Goal: Task Accomplishment & Management: Manage account settings

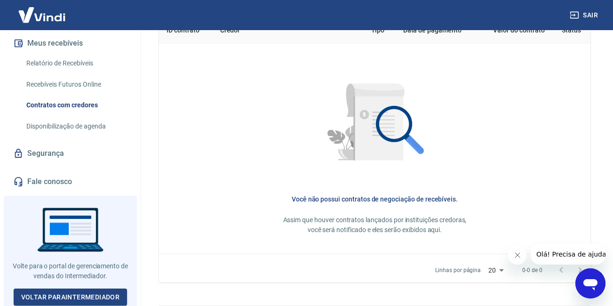
scroll to position [436, 0]
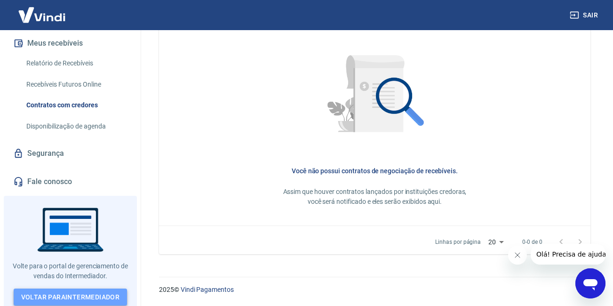
click at [92, 293] on link "Voltar para Intermediador" at bounding box center [71, 296] width 114 height 17
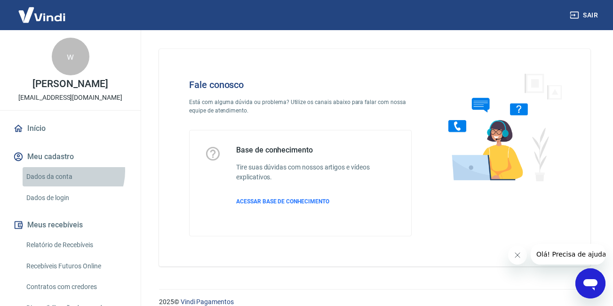
click at [65, 171] on link "Dados da conta" at bounding box center [76, 176] width 107 height 19
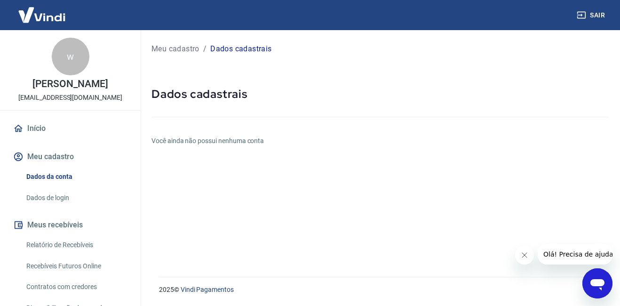
click at [64, 153] on button "Meu cadastro" at bounding box center [70, 156] width 118 height 21
click at [53, 152] on button "Meu cadastro" at bounding box center [70, 156] width 118 height 21
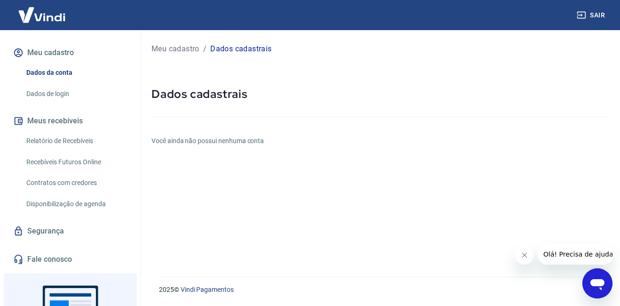
scroll to position [182, 0]
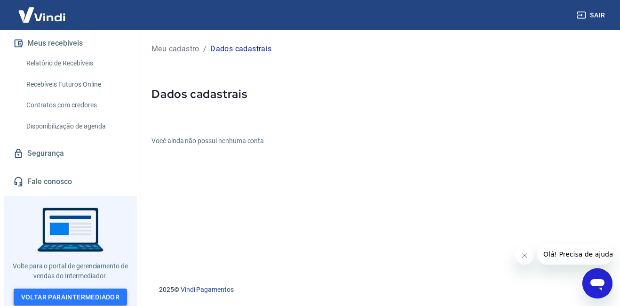
click at [82, 288] on link "Voltar para Intermediador" at bounding box center [71, 296] width 114 height 17
